Goal: Transaction & Acquisition: Purchase product/service

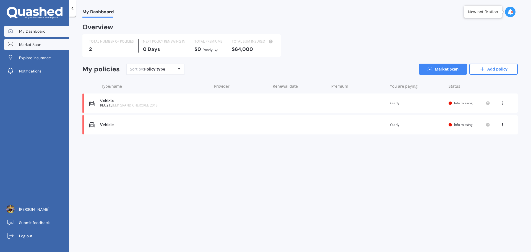
click at [42, 48] on link "Market Scan" at bounding box center [36, 44] width 65 height 11
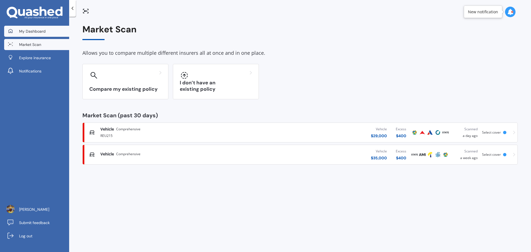
click at [34, 33] on span "My Dashboard" at bounding box center [32, 31] width 27 height 6
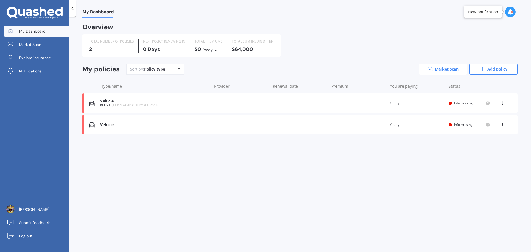
click at [455, 68] on link "Market Scan" at bounding box center [443, 69] width 48 height 11
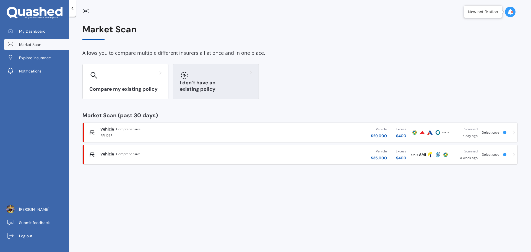
click at [197, 82] on div "I don’t have an existing policy" at bounding box center [216, 81] width 86 height 35
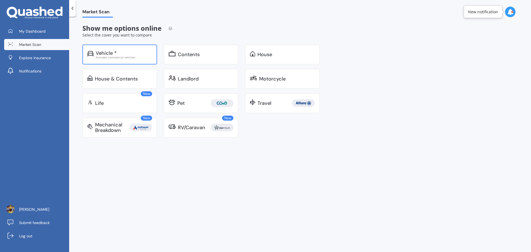
click at [129, 58] on div "Excludes commercial vehicles" at bounding box center [124, 57] width 56 height 3
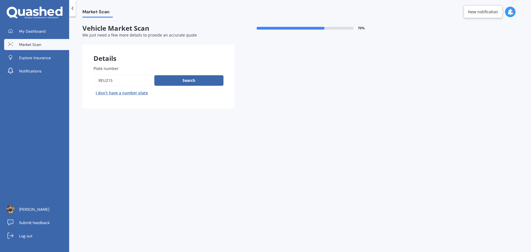
click at [104, 83] on input "Plate number" at bounding box center [122, 81] width 59 height 12
type input "R"
type input "RJD242"
click at [181, 77] on button "Search" at bounding box center [188, 80] width 69 height 11
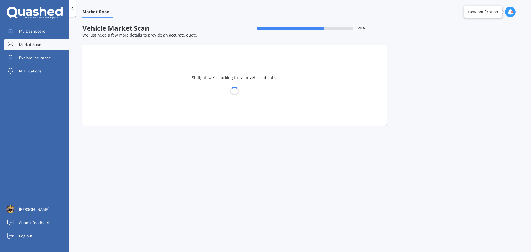
select select "JEEP"
select select "GRAND CHEROKEE"
select select "24"
select select "02"
select select "1982"
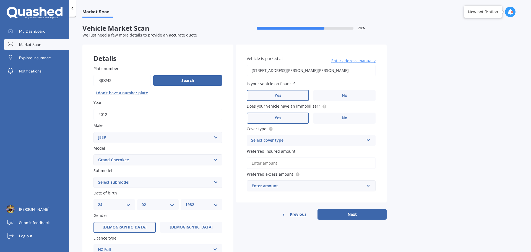
click at [288, 139] on div "Select cover type" at bounding box center [307, 140] width 113 height 7
click at [273, 150] on span "Comprehensive" at bounding box center [265, 151] width 29 height 5
click at [266, 163] on input "Preferred insured amount" at bounding box center [311, 163] width 129 height 12
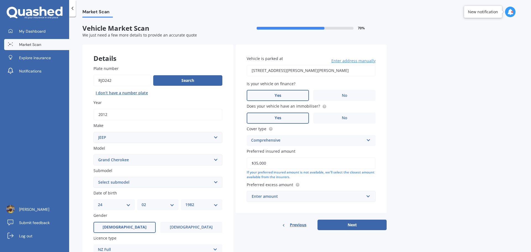
type input "$35,000"
click at [297, 198] on div "Enter amount" at bounding box center [308, 196] width 112 height 6
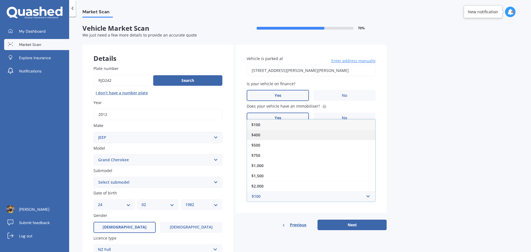
click at [270, 135] on div "$400" at bounding box center [311, 135] width 128 height 10
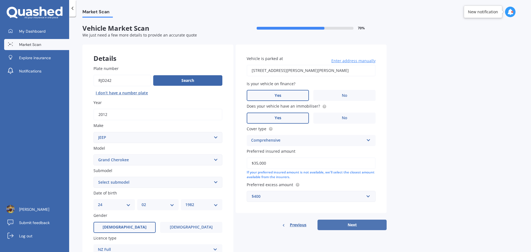
click at [346, 222] on button "Next" at bounding box center [351, 225] width 69 height 11
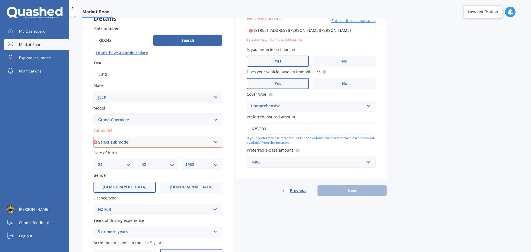
scroll to position [55, 0]
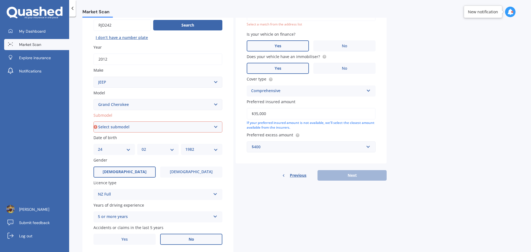
click at [126, 126] on select "Select submodel 6 Cyl Diesel 6 Cyl Petrol LIMITED 3.0L CRD LIMITED 3.6P4WD8A/SW…" at bounding box center [157, 126] width 129 height 11
select select "6 CYL DIESEL"
click at [93, 121] on select "Select submodel 6 Cyl Diesel 6 Cyl Petrol LIMITED 3.0L CRD LIMITED 3.6P4WD8A/SW…" at bounding box center [157, 126] width 129 height 11
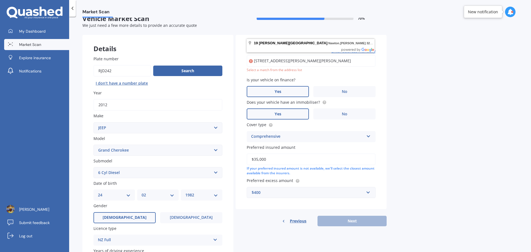
scroll to position [0, 0]
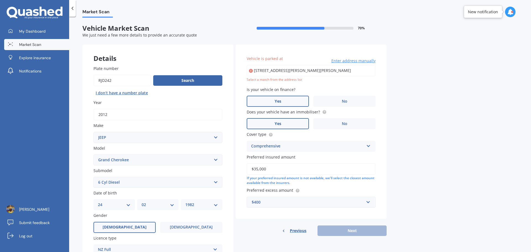
type input "[STREET_ADDRESS][PERSON_NAME][PERSON_NAME]"
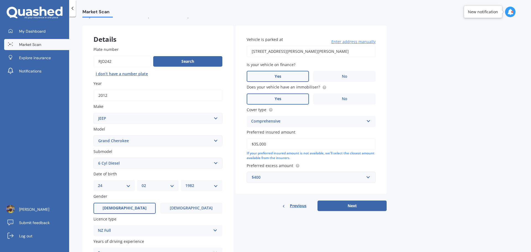
scroll to position [28, 0]
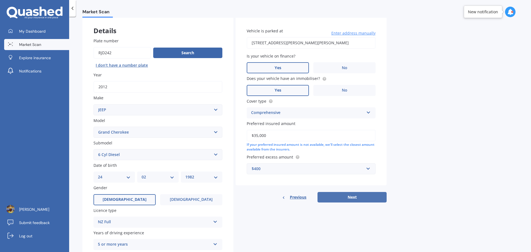
click at [353, 199] on button "Next" at bounding box center [351, 197] width 69 height 11
select select "24"
select select "02"
select select "1982"
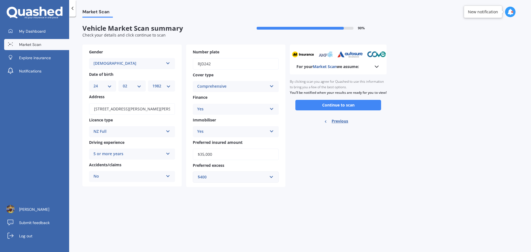
scroll to position [0, 0]
click at [326, 110] on button "Continue to scan" at bounding box center [338, 105] width 86 height 11
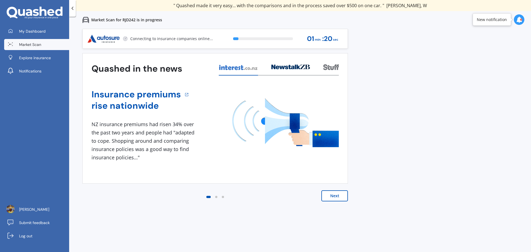
click at [332, 195] on button "Next" at bounding box center [334, 195] width 27 height 11
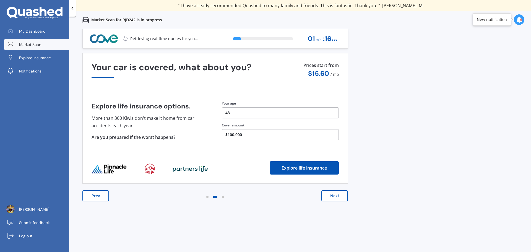
drag, startPoint x: 335, startPoint y: 198, endPoint x: 269, endPoint y: 190, distance: 66.5
click at [269, 190] on div "Prev Next" at bounding box center [214, 201] width 265 height 22
click at [333, 197] on button "Next" at bounding box center [334, 195] width 27 height 11
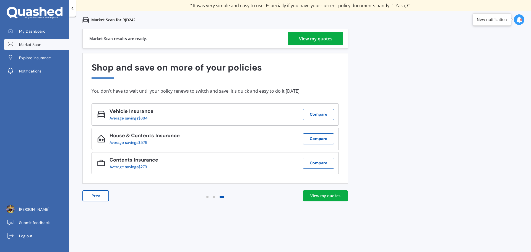
click at [315, 34] on div "View my quotes" at bounding box center [315, 38] width 33 height 13
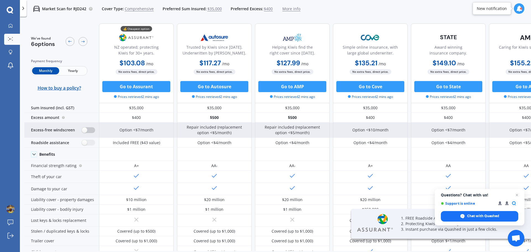
click at [90, 130] on label at bounding box center [89, 130] width 14 height 6
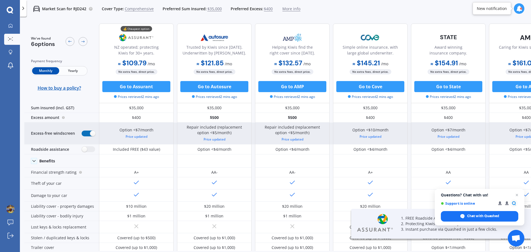
radio input "true"
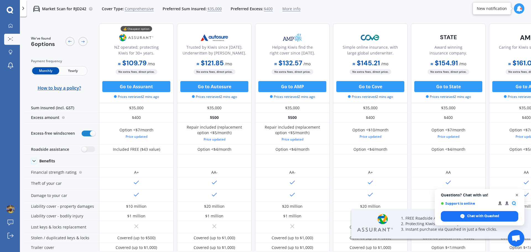
click at [517, 194] on span "Close chat" at bounding box center [517, 195] width 7 height 7
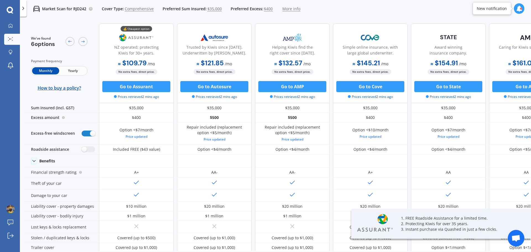
click at [72, 72] on span "Yearly" at bounding box center [72, 70] width 27 height 7
click at [43, 71] on span "Monthly" at bounding box center [45, 70] width 27 height 7
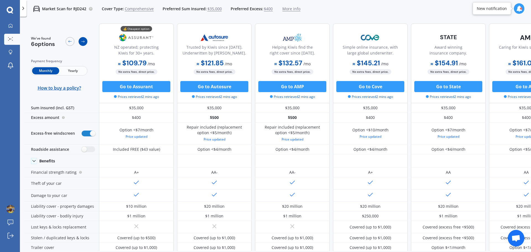
click at [84, 41] on icon at bounding box center [83, 41] width 4 height 4
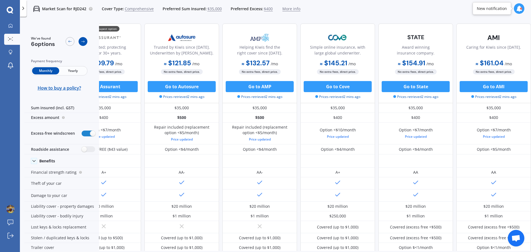
scroll to position [0, 35]
click at [84, 41] on icon at bounding box center [83, 41] width 4 height 4
